Goal: Task Accomplishment & Management: Complete application form

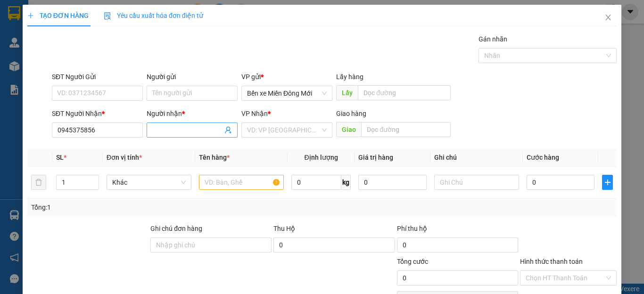
type input "0945375856"
click at [186, 126] on input "Người nhận *" at bounding box center [187, 130] width 70 height 10
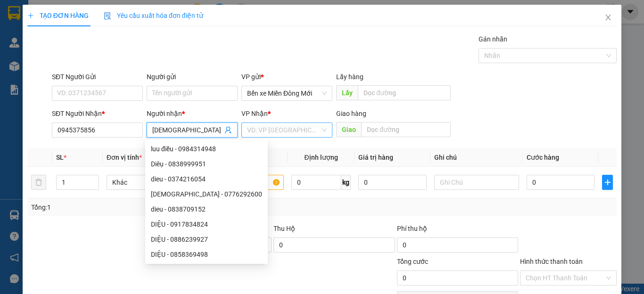
type input "[DEMOGRAPHIC_DATA]"
click at [268, 136] on input "search" at bounding box center [283, 130] width 73 height 14
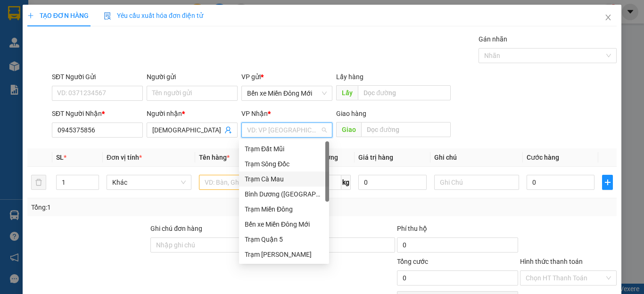
click at [271, 184] on div "Trạm Cà Mau" at bounding box center [284, 179] width 90 height 15
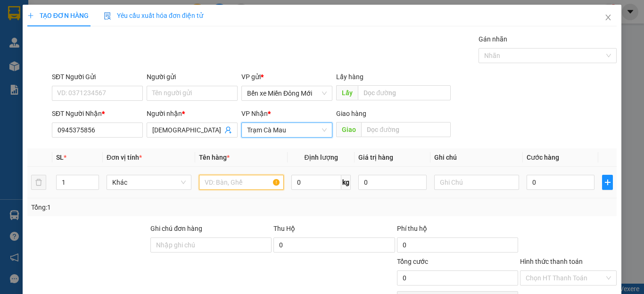
click at [237, 185] on input "text" at bounding box center [241, 182] width 85 height 15
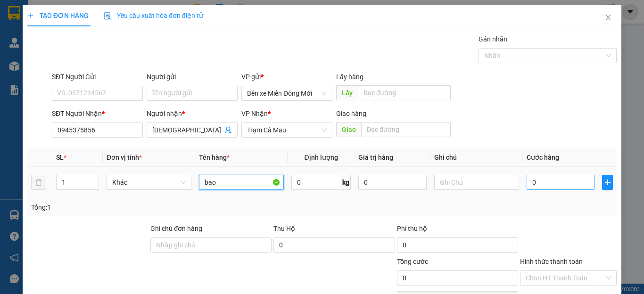
type input "bao"
click at [565, 183] on input "0" at bounding box center [561, 182] width 68 height 15
type input "1"
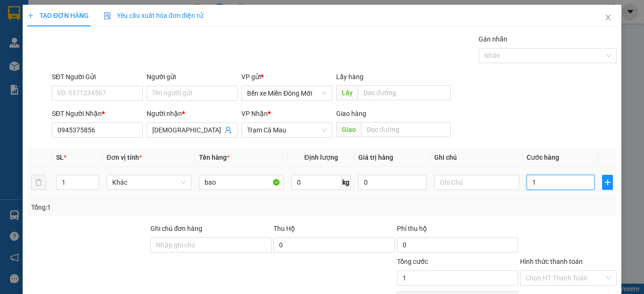
type input "15"
type input "150"
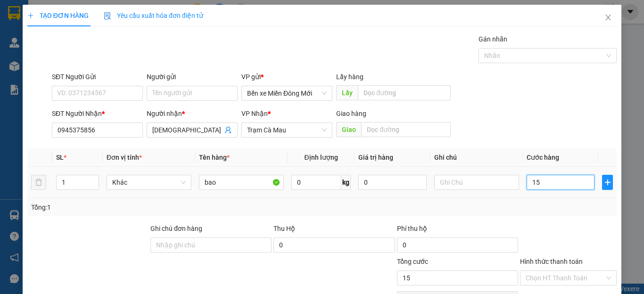
type input "150"
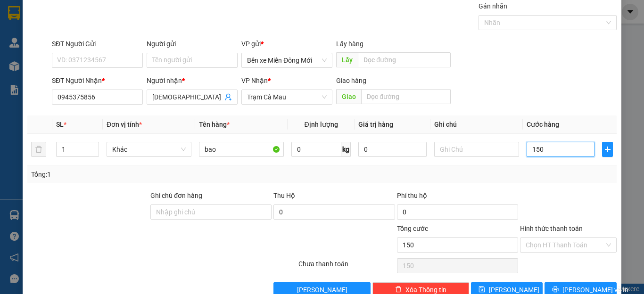
scroll to position [47, 0]
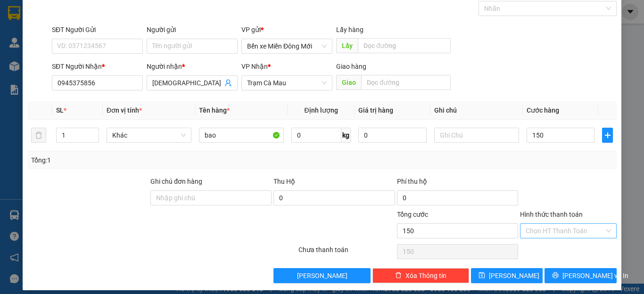
click at [552, 227] on input "Hình thức thanh toán" at bounding box center [565, 231] width 79 height 14
type input "150.000"
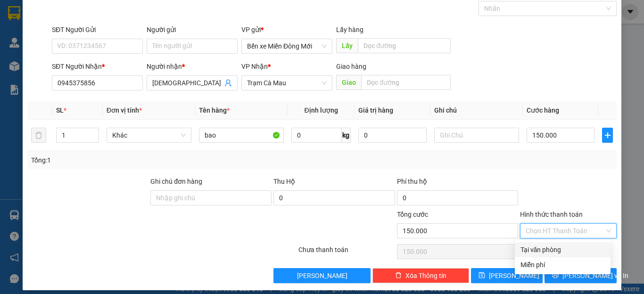
drag, startPoint x: 543, startPoint y: 251, endPoint x: 543, endPoint y: 257, distance: 5.7
click at [543, 257] on div "Tại văn phòng" at bounding box center [563, 249] width 96 height 15
type input "0"
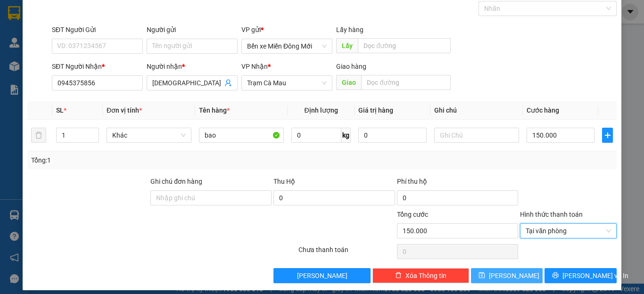
click at [509, 274] on span "[PERSON_NAME]" at bounding box center [514, 276] width 50 height 10
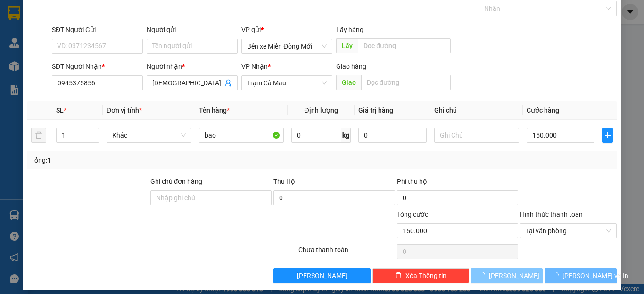
drag, startPoint x: 509, startPoint y: 274, endPoint x: 511, endPoint y: 284, distance: 9.6
click at [511, 284] on div "TẠO ĐƠN HÀNG Yêu cầu xuất hóa đơn điện tử Transit Pickup Surcharge Ids Transit …" at bounding box center [322, 124] width 599 height 333
type input "0"
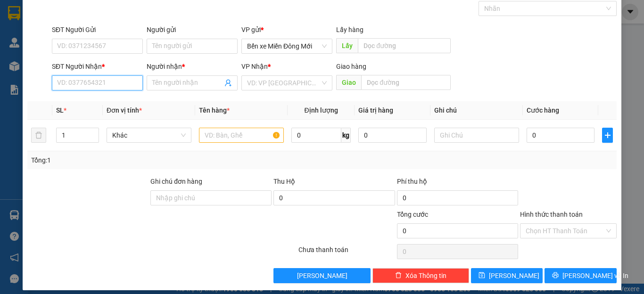
click at [99, 83] on input "SĐT Người Nhận *" at bounding box center [97, 82] width 91 height 15
type input "0858894847"
click at [204, 83] on input "Người nhận *" at bounding box center [187, 83] width 70 height 10
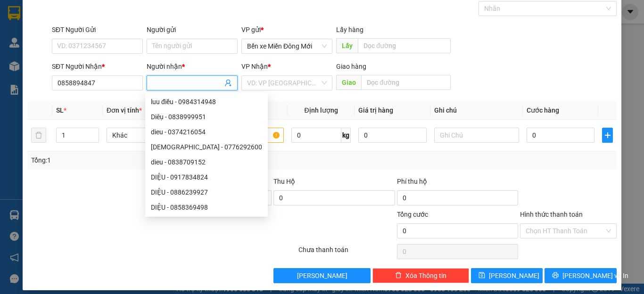
click at [208, 83] on input "Người nhận *" at bounding box center [187, 83] width 70 height 10
type input "a"
click at [258, 83] on input "search" at bounding box center [283, 83] width 73 height 14
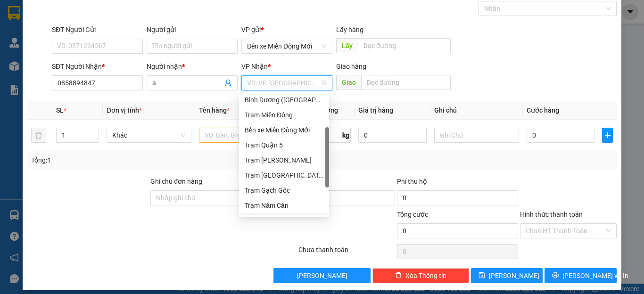
scroll to position [91, 0]
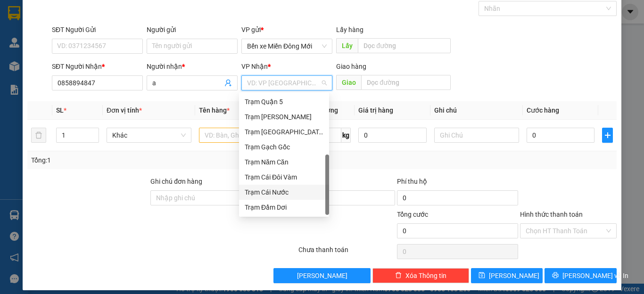
click at [287, 198] on div "Trạm Cái Nước" at bounding box center [284, 192] width 90 height 15
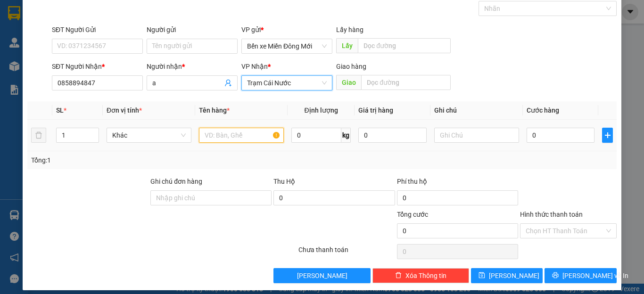
click at [249, 141] on input "text" at bounding box center [241, 135] width 85 height 15
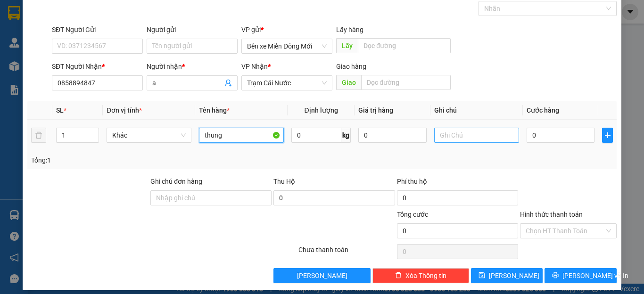
type input "thung"
click at [480, 137] on input "text" at bounding box center [476, 135] width 85 height 15
type input "cc"
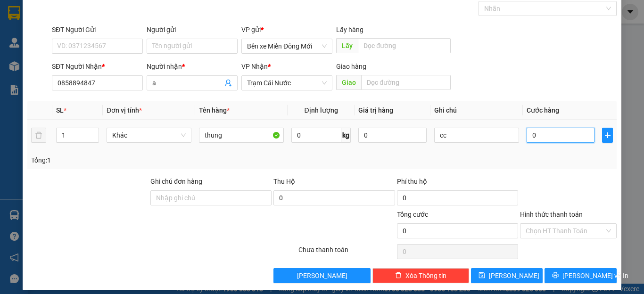
click at [564, 135] on input "0" at bounding box center [561, 135] width 68 height 15
type input "1"
type input "19"
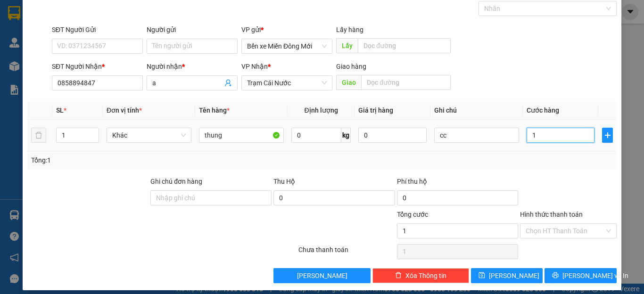
type input "19"
type input "199"
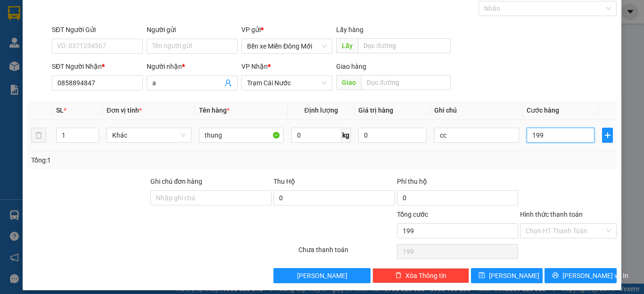
type input "19"
type input "1"
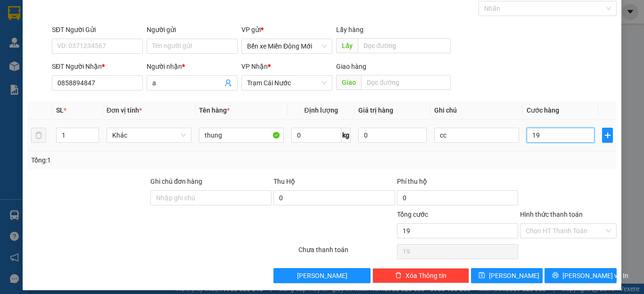
type input "1"
type input "10"
type input "100"
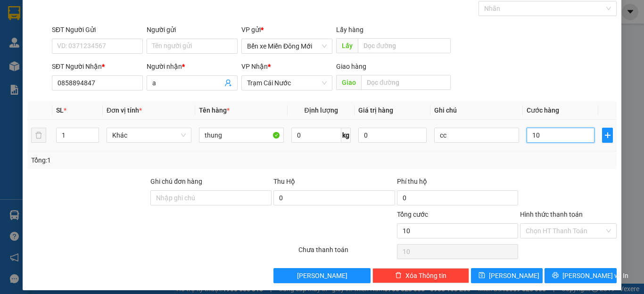
type input "100"
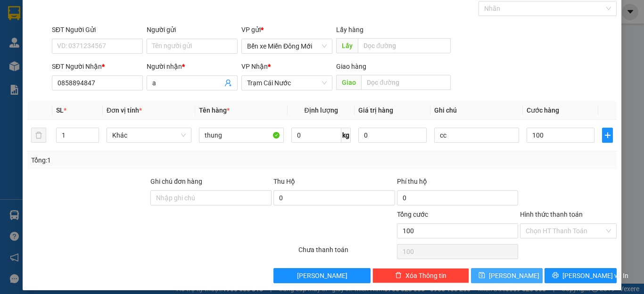
click at [500, 274] on button "[PERSON_NAME]" at bounding box center [507, 275] width 72 height 15
type input "100.000"
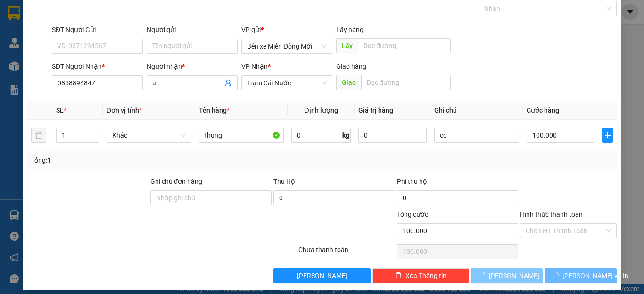
type input "0"
